Goal: Share content

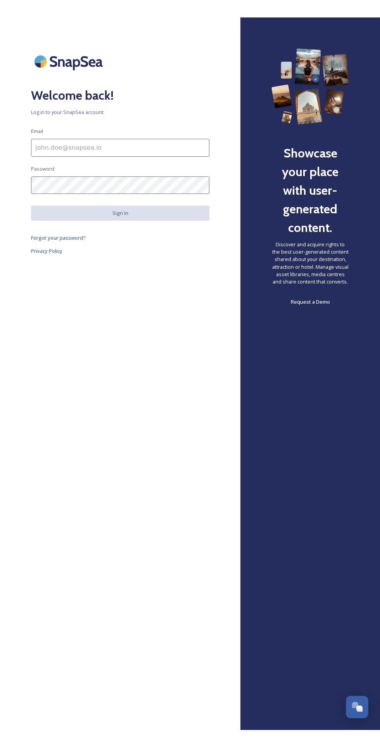
scroll to position [223, 0]
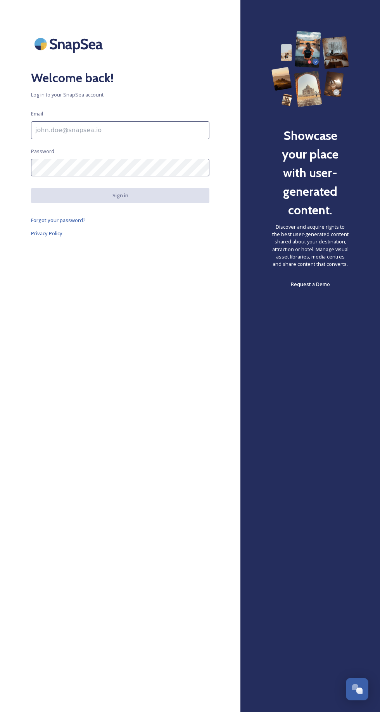
click at [114, 127] on input at bounding box center [120, 130] width 178 height 18
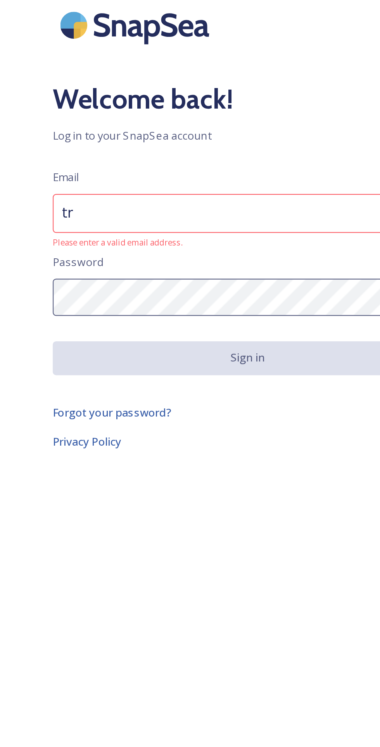
type input "tr"
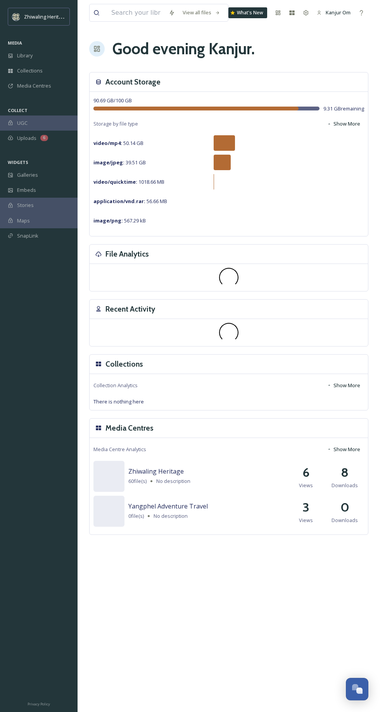
scroll to position [223, 0]
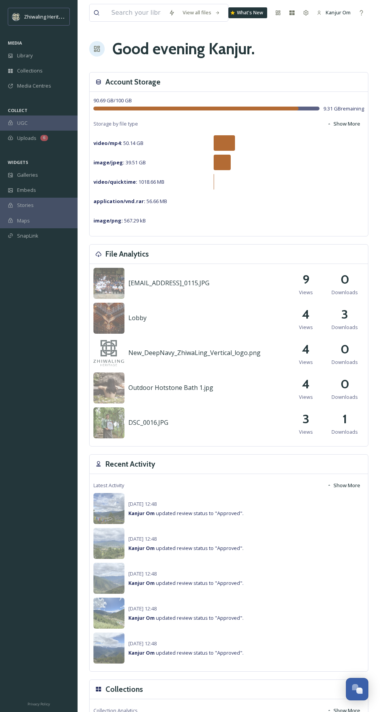
click at [25, 55] on span "Library" at bounding box center [25, 55] width 16 height 7
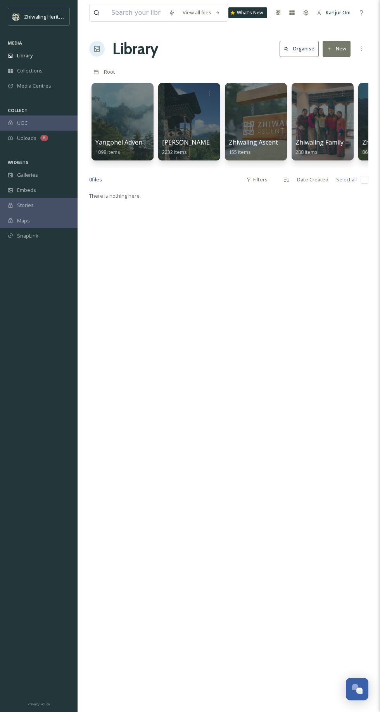
click at [361, 48] on icon at bounding box center [361, 49] width 1 height 5
click at [307, 356] on div "There is nothing here." at bounding box center [228, 547] width 279 height 712
click at [36, 54] on div "Library" at bounding box center [39, 55] width 78 height 15
click at [115, 134] on div at bounding box center [123, 122] width 62 height 78
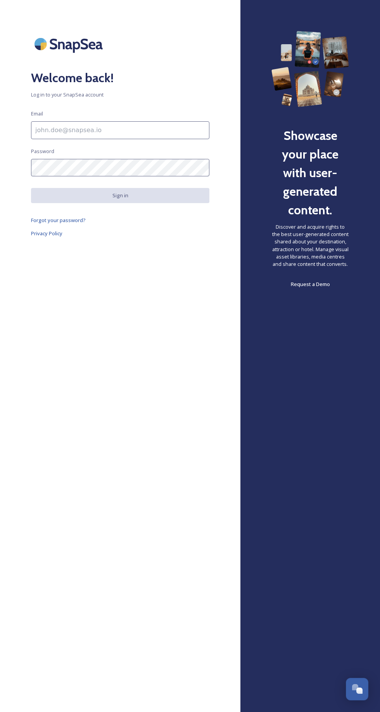
scroll to position [146, 0]
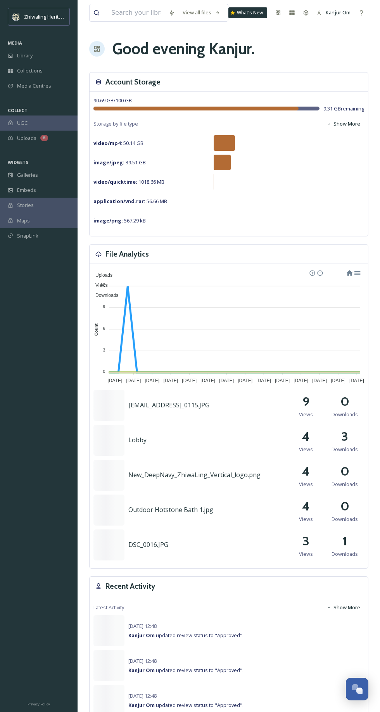
scroll to position [223, 0]
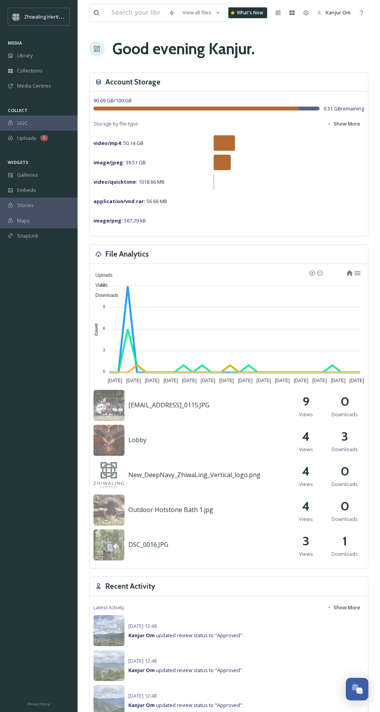
click at [36, 54] on div "Library" at bounding box center [39, 55] width 78 height 15
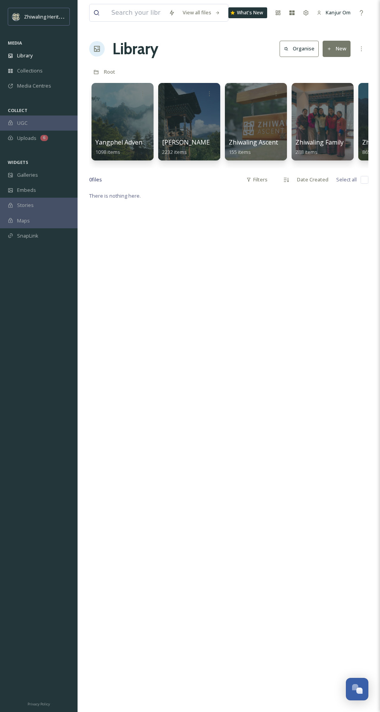
click at [363, 180] on input "checkbox" at bounding box center [365, 180] width 8 height 8
click at [364, 180] on input "checkbox" at bounding box center [365, 180] width 8 height 8
checkbox input "false"
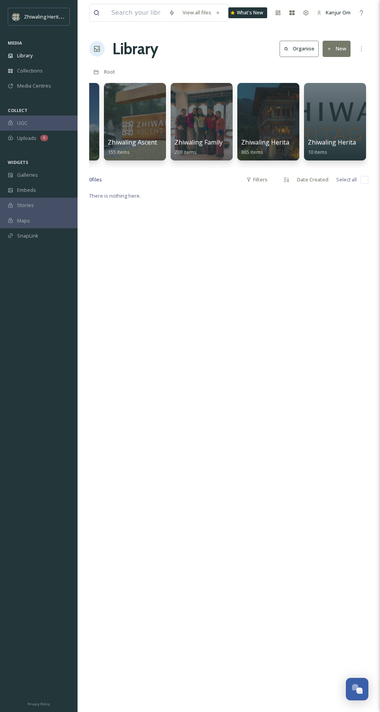
click at [288, 93] on icon at bounding box center [288, 94] width 6 height 6
click at [276, 109] on span "Edit / Share" at bounding box center [270, 110] width 27 height 7
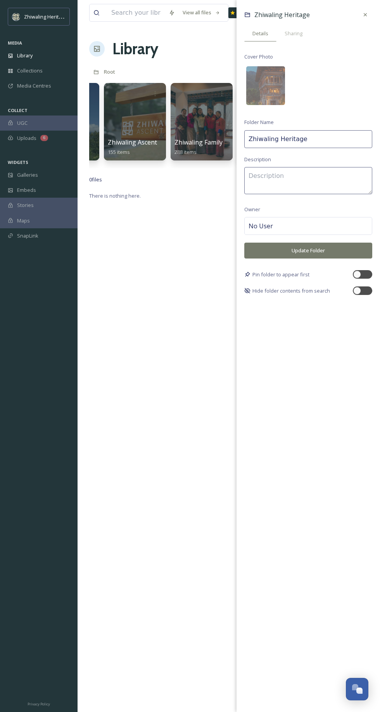
click at [301, 30] on span "Sharing" at bounding box center [294, 33] width 18 height 7
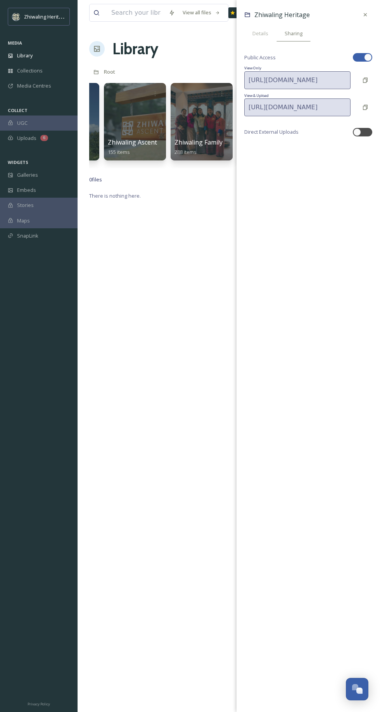
click at [362, 79] on div at bounding box center [365, 80] width 14 height 14
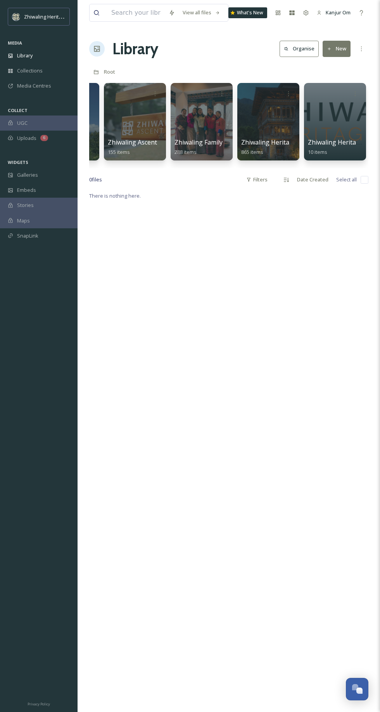
click at [142, 275] on div "There is nothing here." at bounding box center [228, 547] width 279 height 712
click at [155, 93] on icon at bounding box center [155, 94] width 6 height 6
click at [135, 110] on span "Edit / Share" at bounding box center [136, 110] width 27 height 7
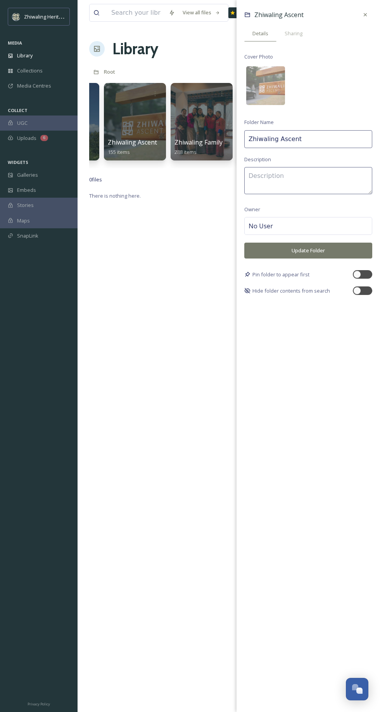
click at [293, 33] on span "Sharing" at bounding box center [294, 33] width 18 height 7
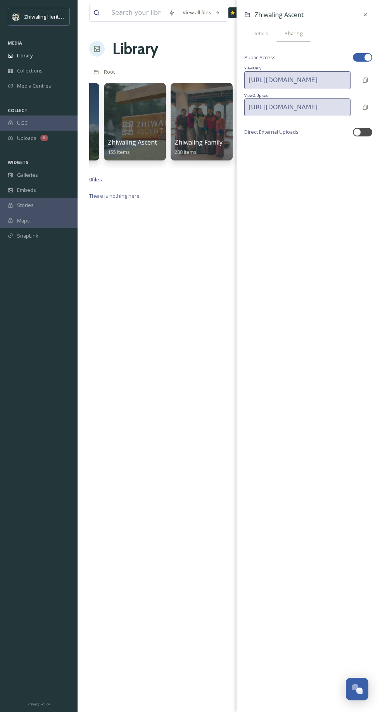
click at [362, 79] on div at bounding box center [365, 80] width 14 height 14
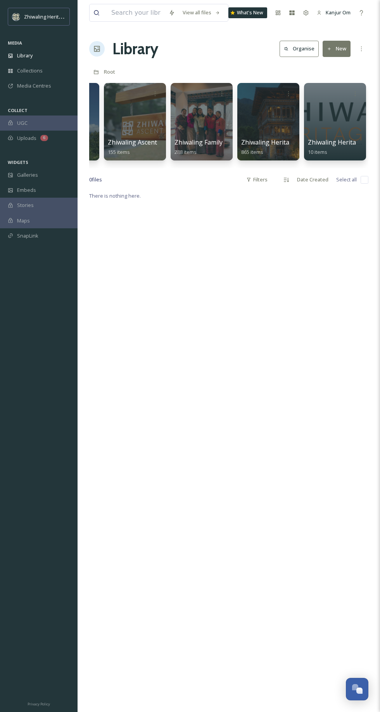
scroll to position [0, 0]
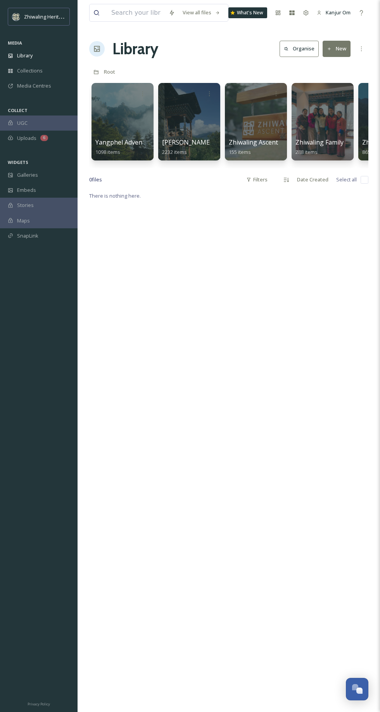
click at [140, 95] on icon at bounding box center [143, 94] width 6 height 6
click at [133, 103] on div "Edit / Share" at bounding box center [128, 110] width 42 height 15
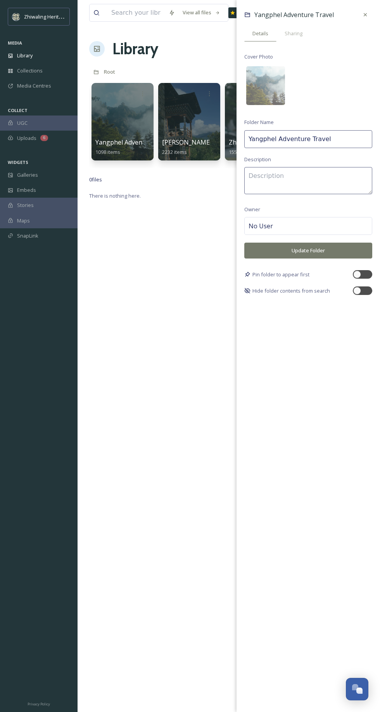
click at [298, 37] on span "Sharing" at bounding box center [294, 33] width 18 height 7
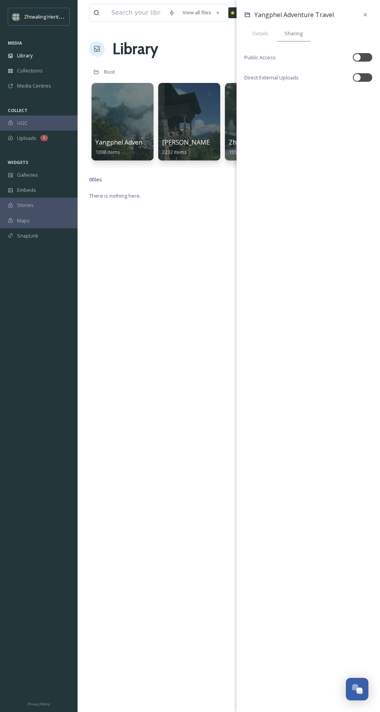
click at [366, 57] on div at bounding box center [366, 57] width 4 height 4
checkbox input "true"
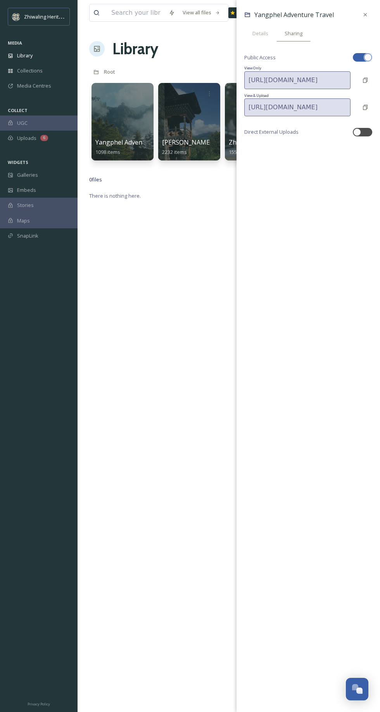
click at [366, 79] on icon at bounding box center [365, 80] width 6 height 6
